Goal: Information Seeking & Learning: Learn about a topic

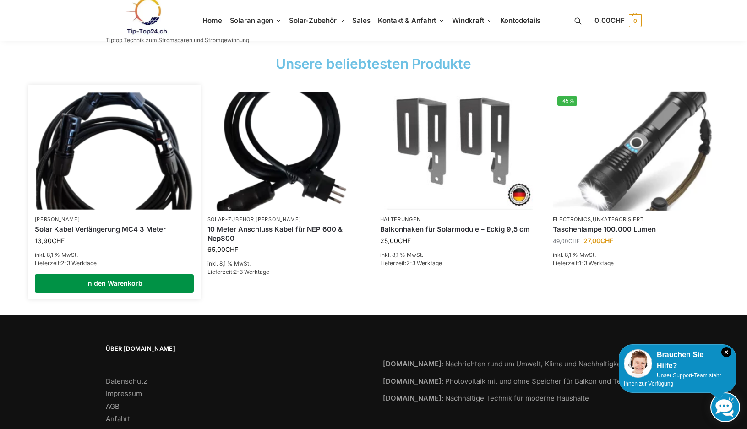
scroll to position [1386, 0]
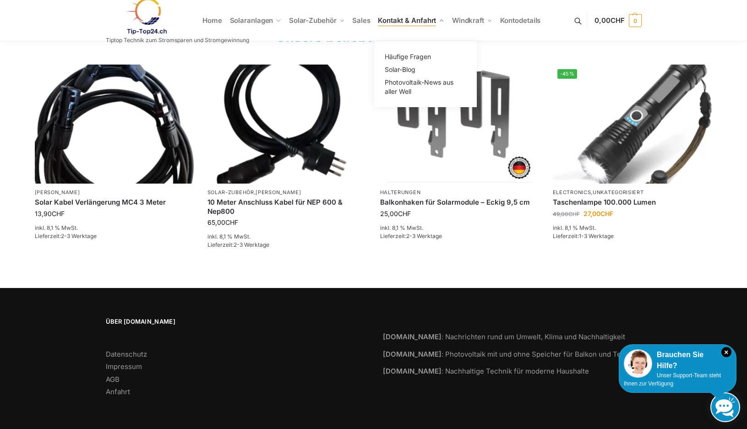
click at [406, 24] on span "Kontakt & Anfahrt" at bounding box center [407, 20] width 58 height 9
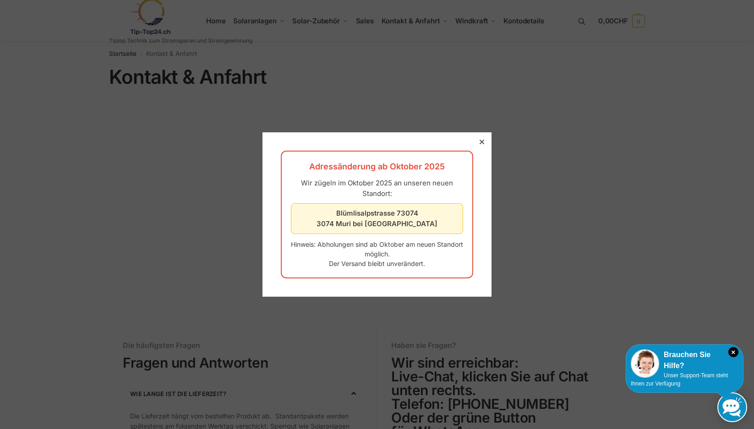
click at [391, 224] on strong "Blümlisalpstrasse 73074 3074 Muri bei Bern" at bounding box center [377, 218] width 121 height 19
click at [207, 245] on div at bounding box center [377, 214] width 754 height 429
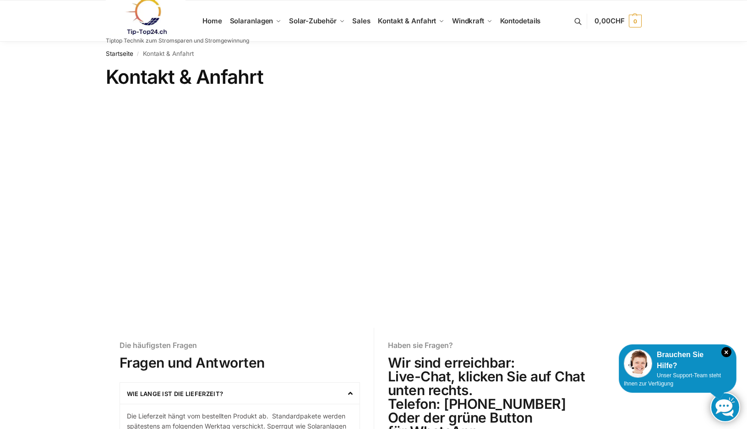
click at [241, 21] on link at bounding box center [177, 16] width 143 height 37
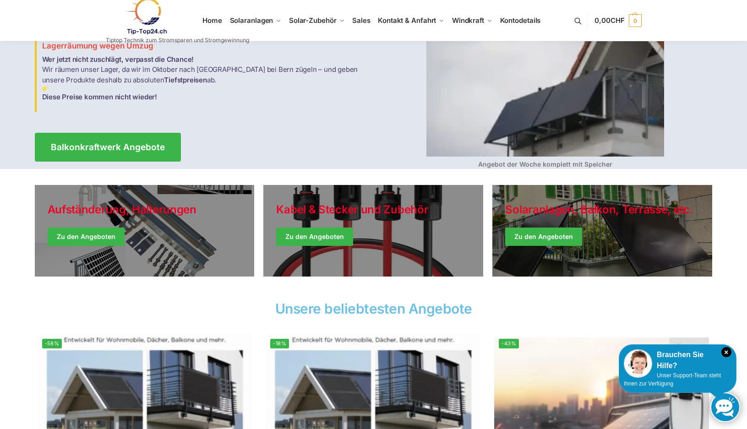
scroll to position [92, 0]
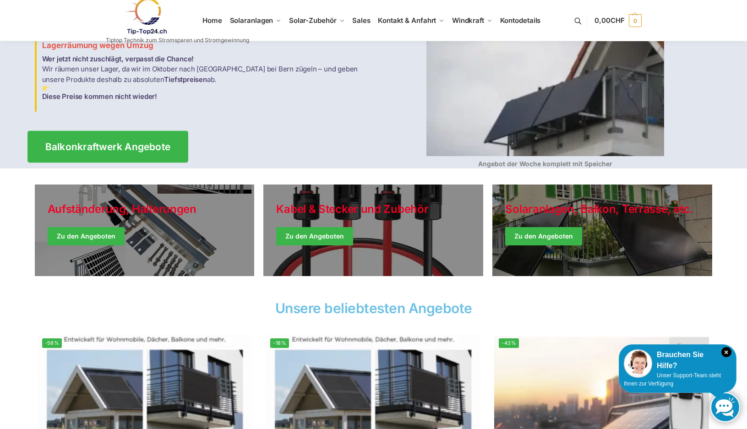
click at [129, 142] on span "Balkonkraftwerk Angebote" at bounding box center [108, 147] width 126 height 10
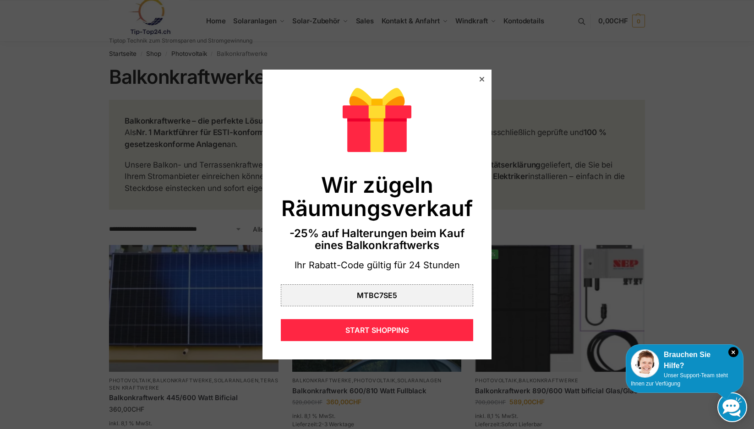
click at [478, 77] on div at bounding box center [482, 79] width 8 height 8
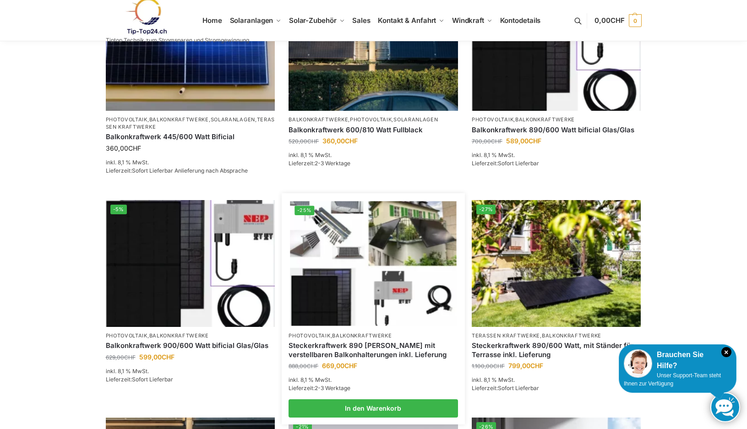
scroll to position [275, 0]
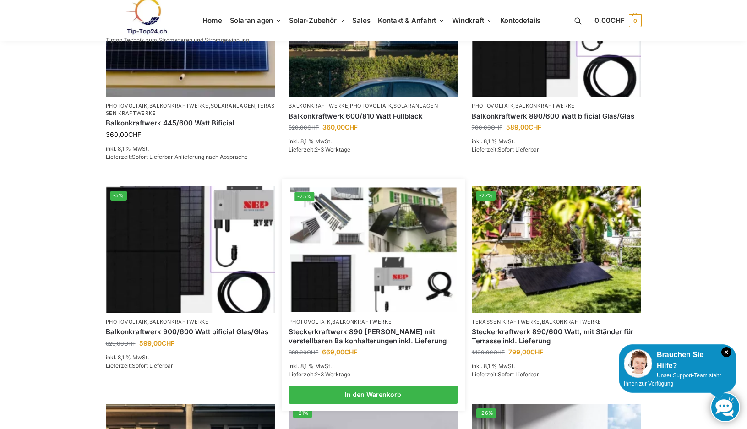
click at [367, 275] on img at bounding box center [373, 249] width 166 height 125
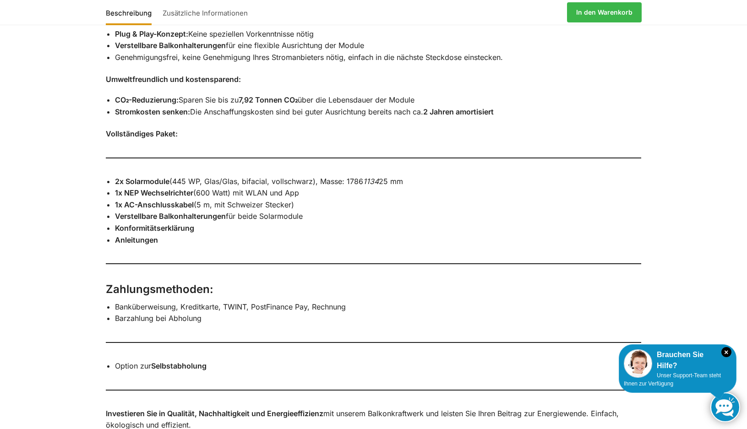
scroll to position [779, 0]
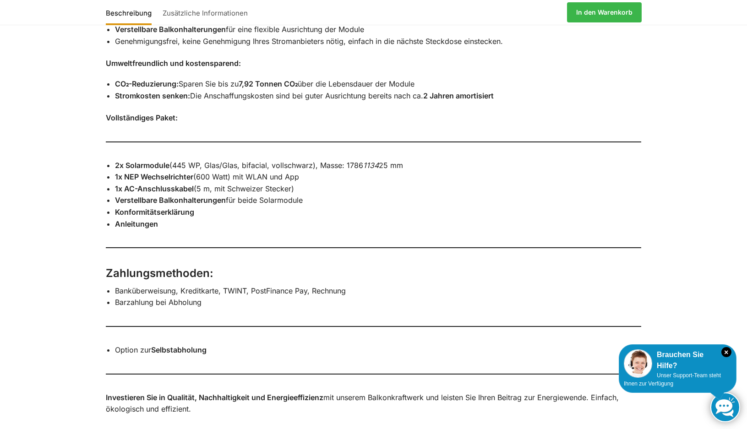
click at [189, 345] on strong "Selbstabholung" at bounding box center [178, 349] width 55 height 9
click at [190, 345] on strong "Selbstabholung" at bounding box center [178, 349] width 55 height 9
click at [191, 345] on strong "Selbstabholung" at bounding box center [178, 349] width 55 height 9
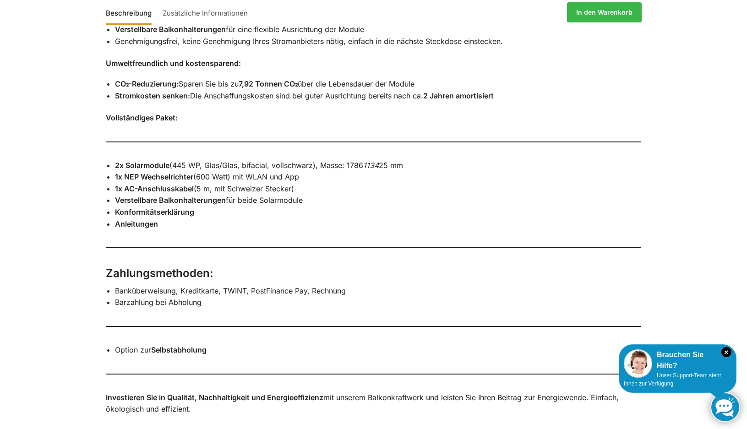
click at [115, 345] on li "Option zur Selbstabholung" at bounding box center [378, 351] width 527 height 12
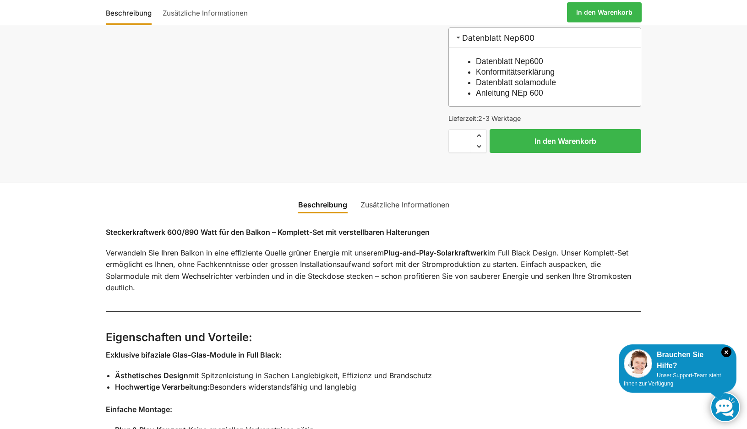
scroll to position [0, 0]
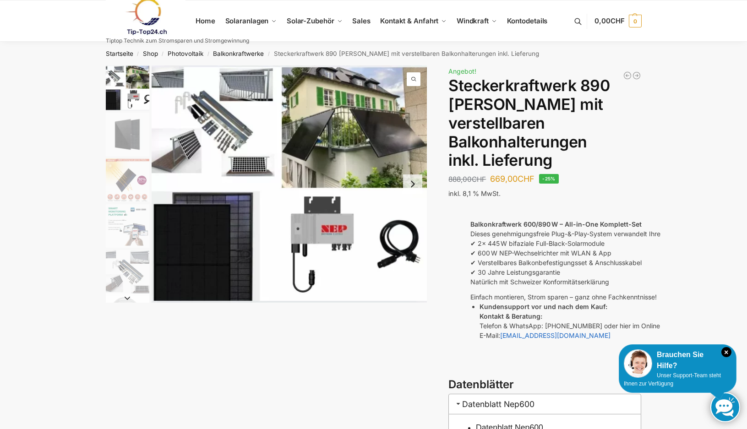
click at [128, 195] on img "3 / 10" at bounding box center [128, 181] width 44 height 44
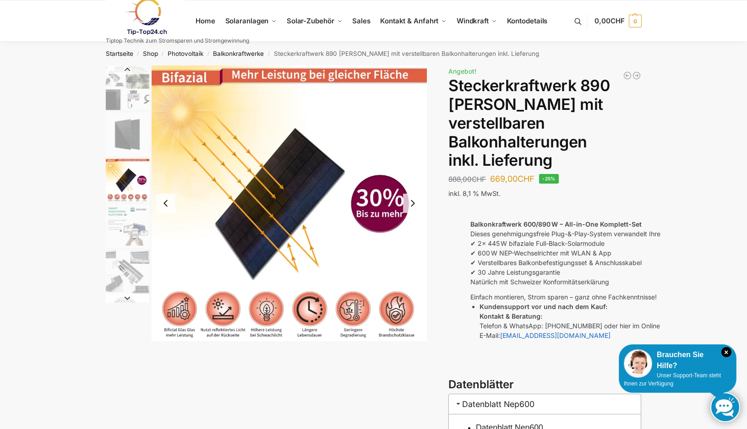
click at [128, 215] on img "4 / 10" at bounding box center [128, 226] width 44 height 44
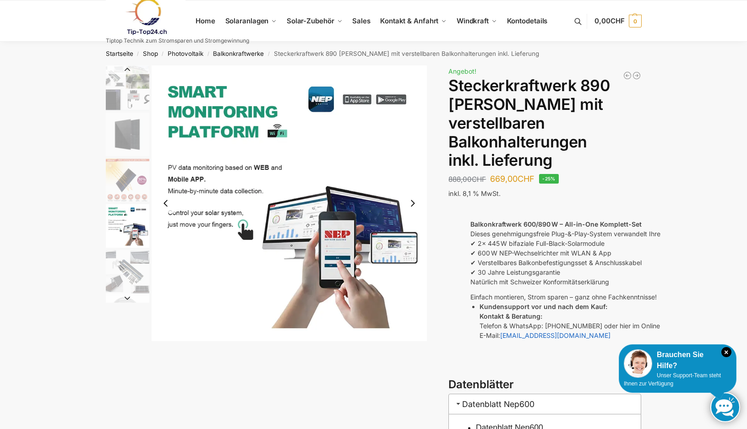
click at [137, 261] on img "5 / 10" at bounding box center [128, 272] width 44 height 44
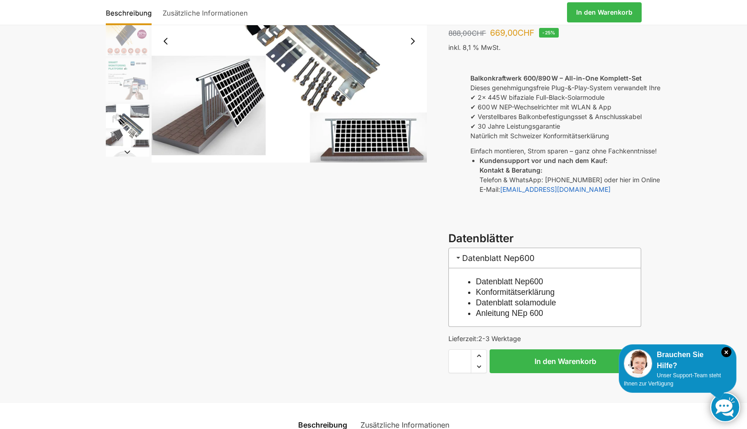
scroll to position [183, 0]
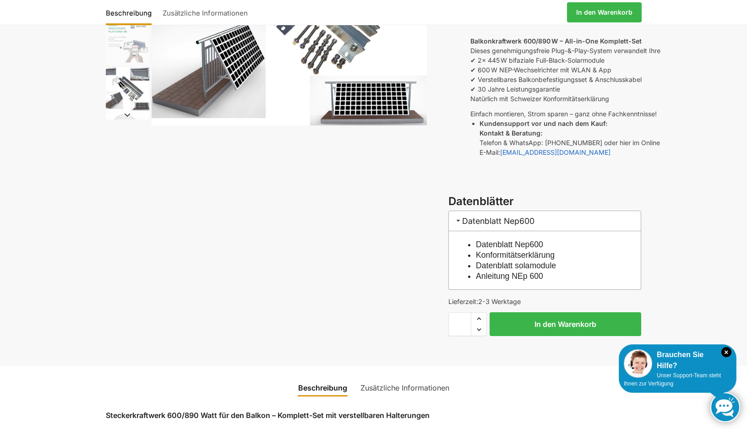
click at [367, 377] on link "Zusätzliche Informationen" at bounding box center [405, 388] width 100 height 22
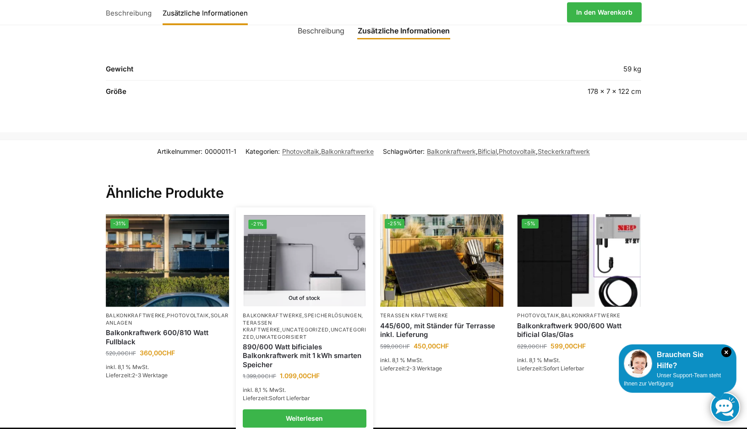
scroll to position [596, 0]
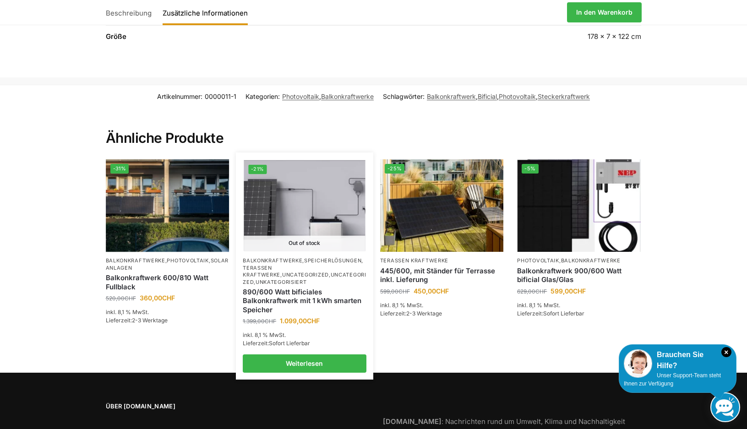
click at [280, 265] on link "Terassen Kraftwerke" at bounding box center [262, 271] width 38 height 13
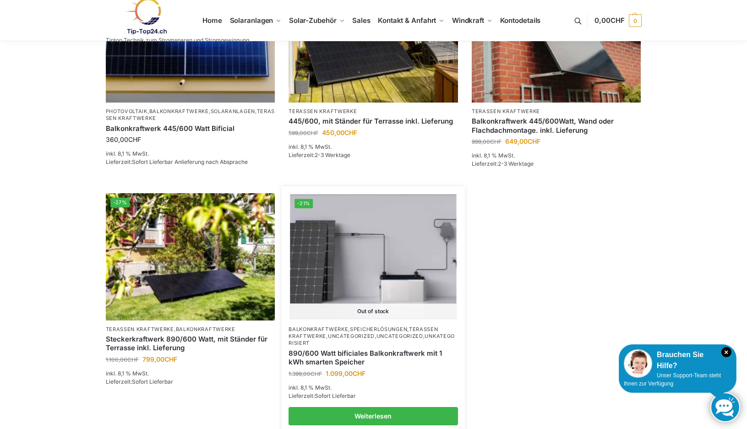
scroll to position [229, 0]
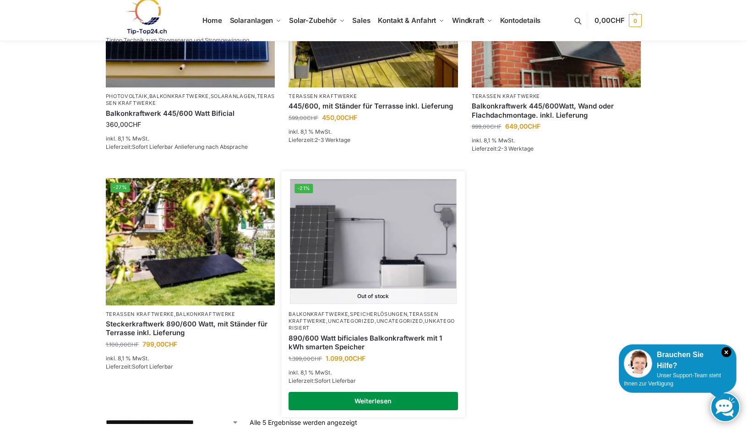
click at [374, 401] on link "Weiterlesen" at bounding box center [374, 401] width 170 height 18
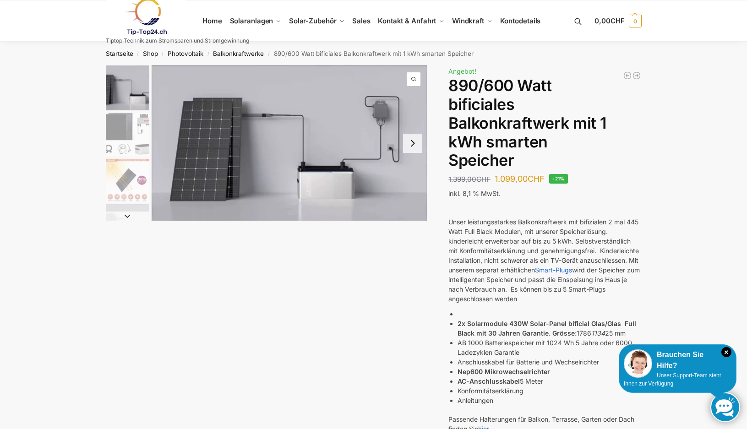
click at [413, 80] on span "1 / 7" at bounding box center [414, 79] width 14 height 14
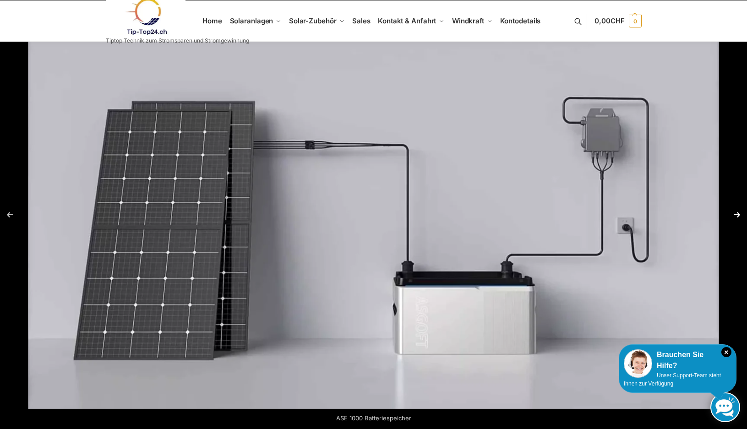
click at [736, 213] on button "Next (arrow right)" at bounding box center [731, 215] width 32 height 46
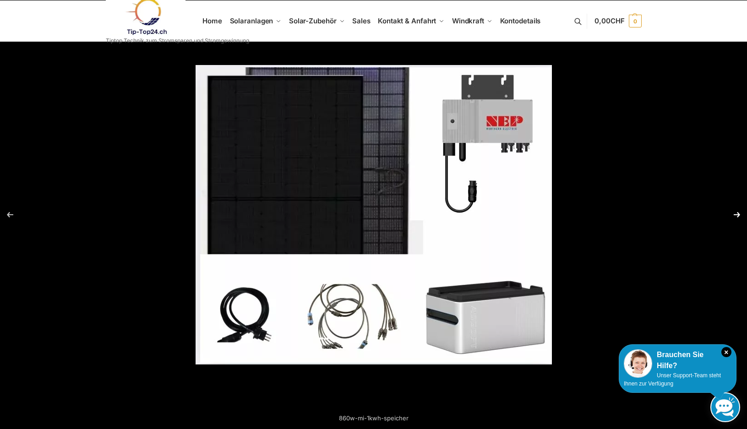
click at [736, 213] on button "Next (arrow right)" at bounding box center [731, 215] width 32 height 46
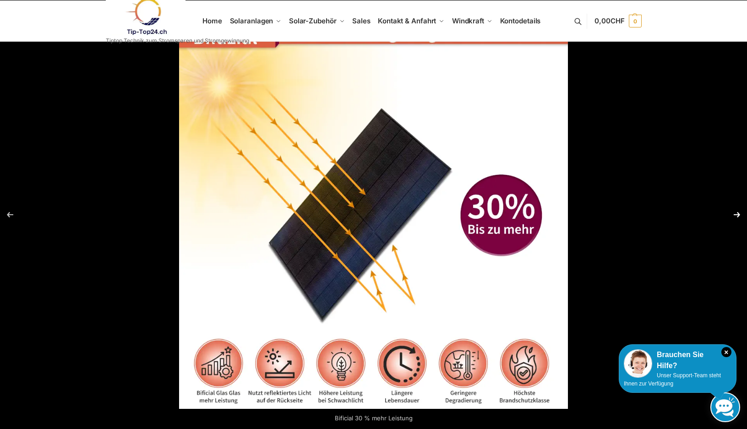
click at [736, 213] on button "Next (arrow right)" at bounding box center [731, 215] width 32 height 46
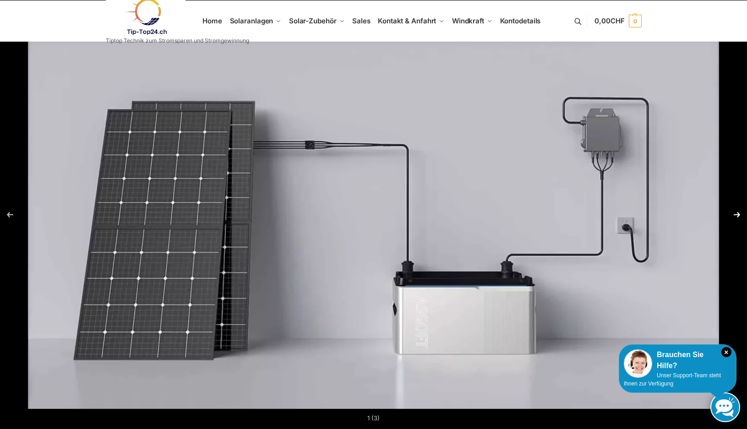
click at [738, 215] on button "Next (arrow right)" at bounding box center [731, 215] width 32 height 46
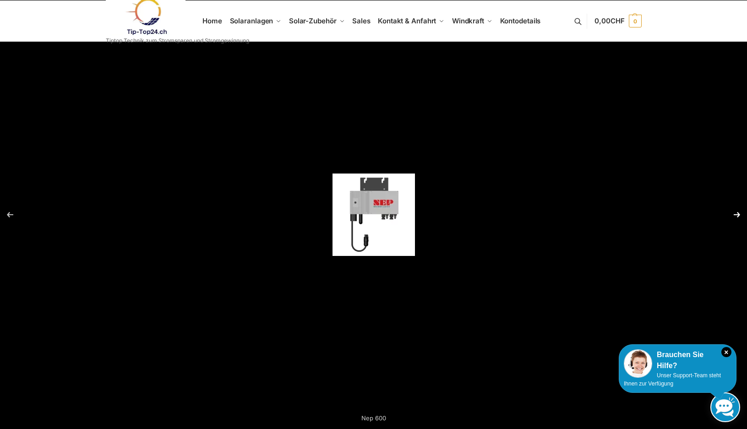
click at [739, 213] on button "Next (arrow right)" at bounding box center [731, 215] width 32 height 46
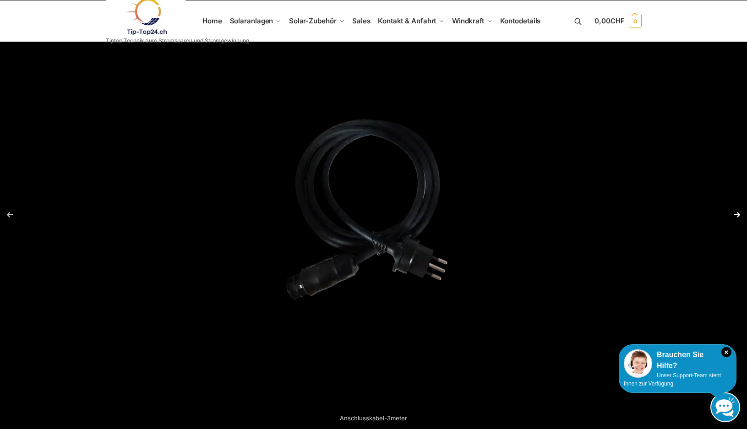
click at [739, 213] on button "Next (arrow right)" at bounding box center [731, 215] width 32 height 46
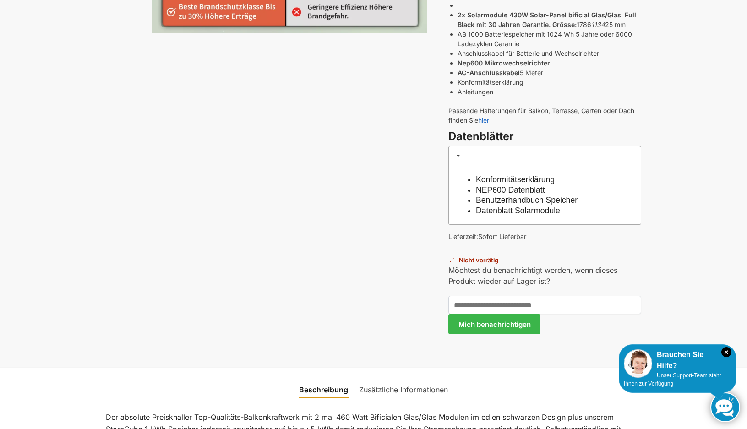
scroll to position [321, 0]
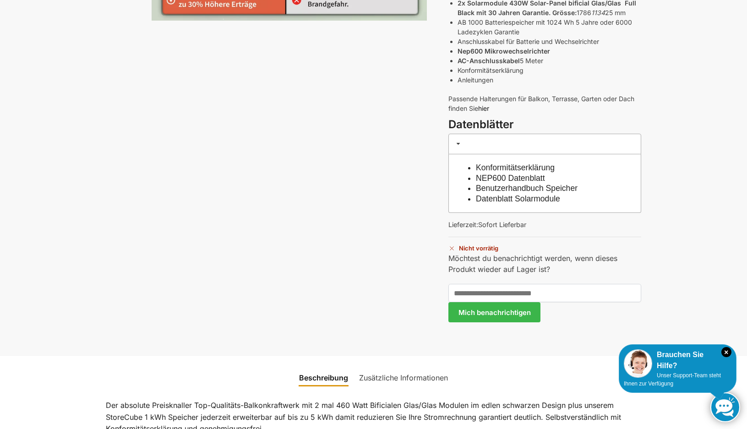
click at [485, 107] on link "hier" at bounding box center [483, 108] width 11 height 8
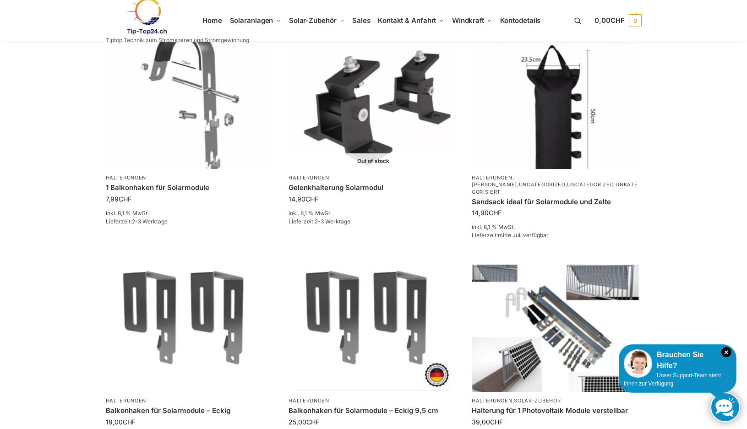
scroll to position [229, 0]
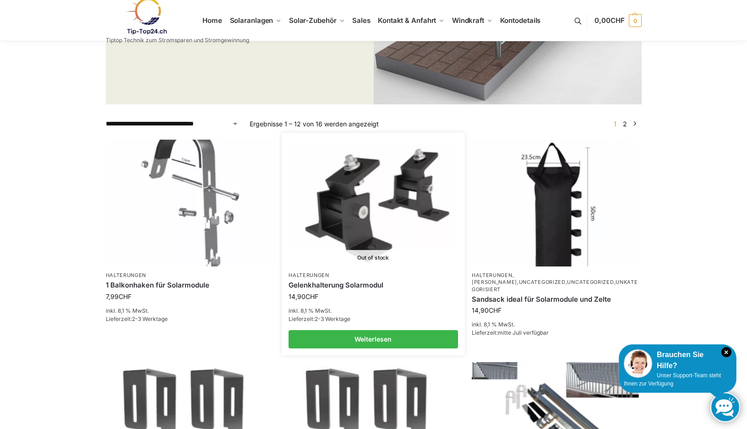
click at [349, 222] on img at bounding box center [373, 203] width 166 height 125
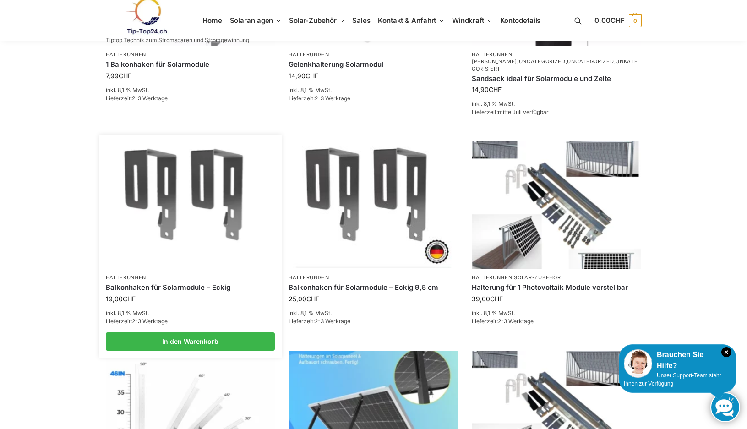
scroll to position [458, 0]
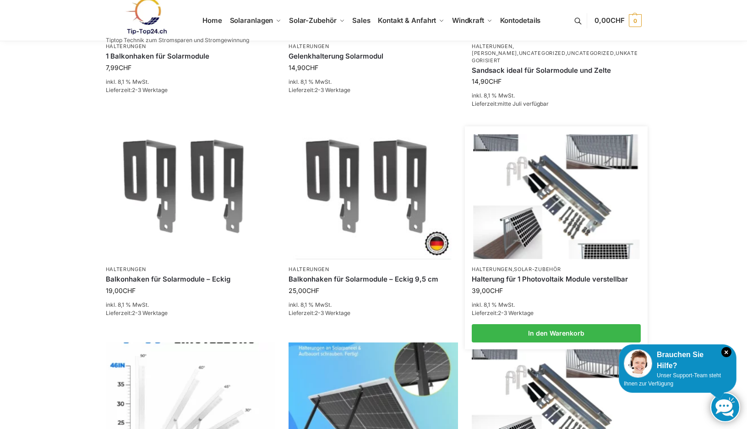
click at [585, 207] on img at bounding box center [556, 197] width 166 height 125
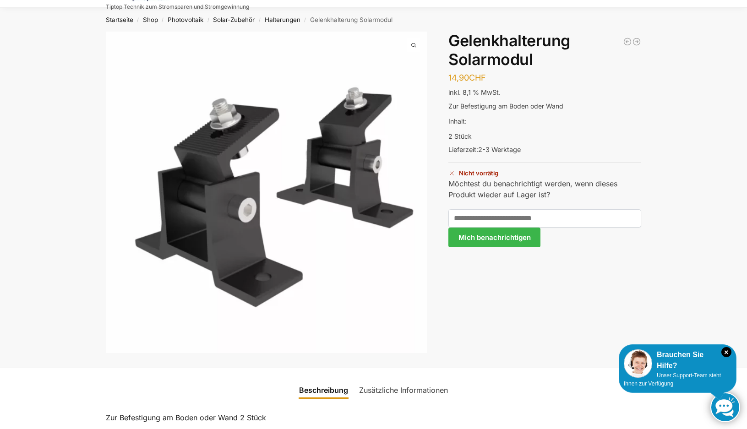
scroll to position [92, 0]
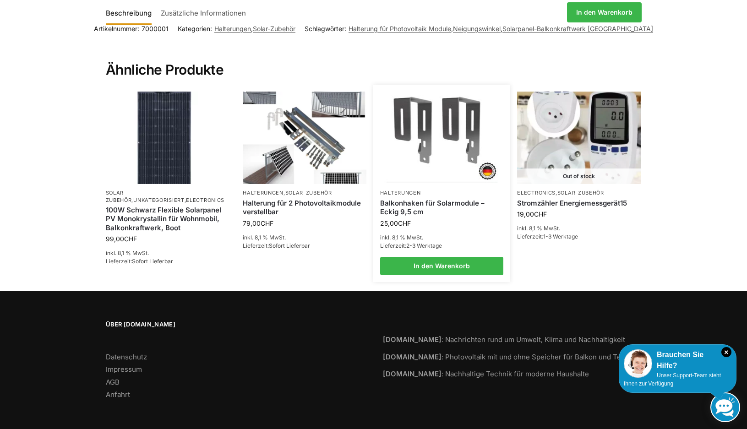
scroll to position [639, 0]
